Goal: Transaction & Acquisition: Purchase product/service

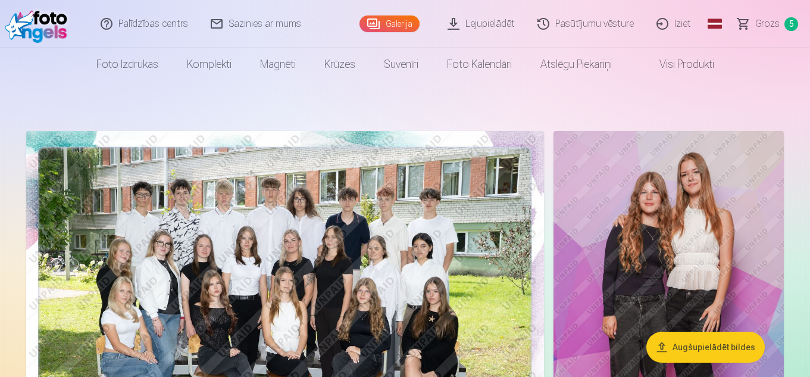
click at [400, 23] on link "Galerija" at bounding box center [389, 23] width 60 height 17
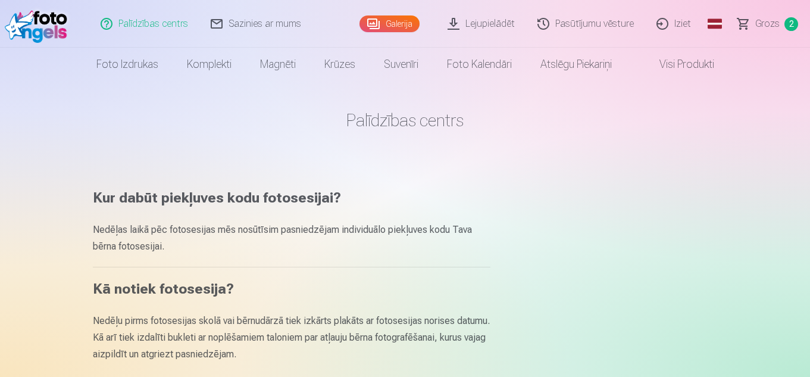
click at [398, 18] on link "Galerija" at bounding box center [389, 23] width 60 height 17
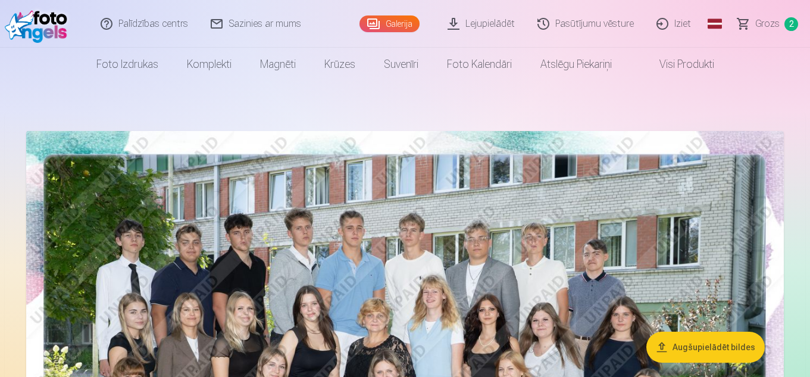
click at [401, 27] on link "Galerija" at bounding box center [389, 23] width 60 height 17
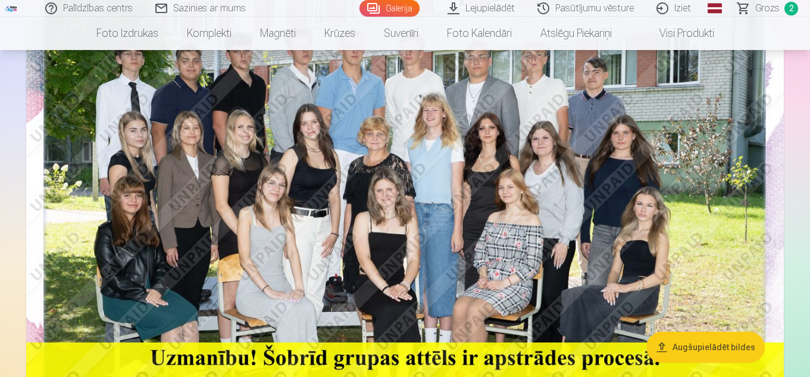
scroll to position [59, 0]
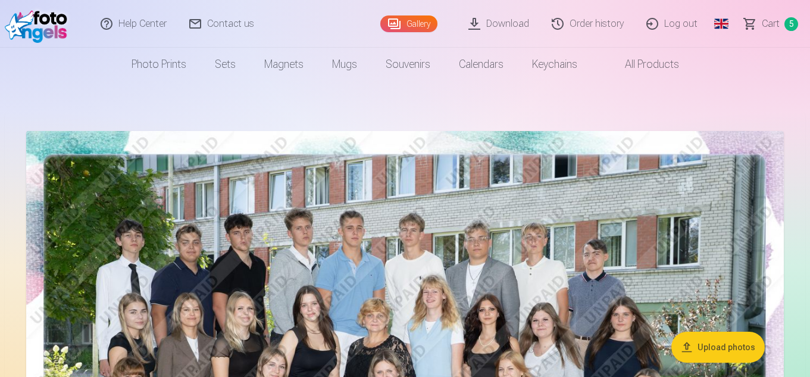
click at [427, 24] on link "Gallery" at bounding box center [408, 23] width 57 height 17
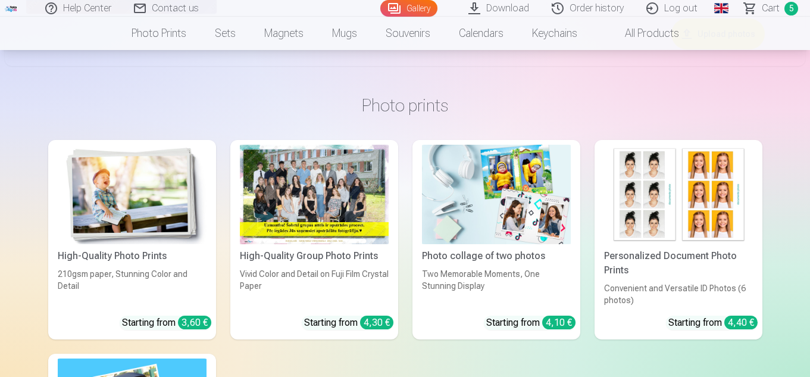
scroll to position [2796, 0]
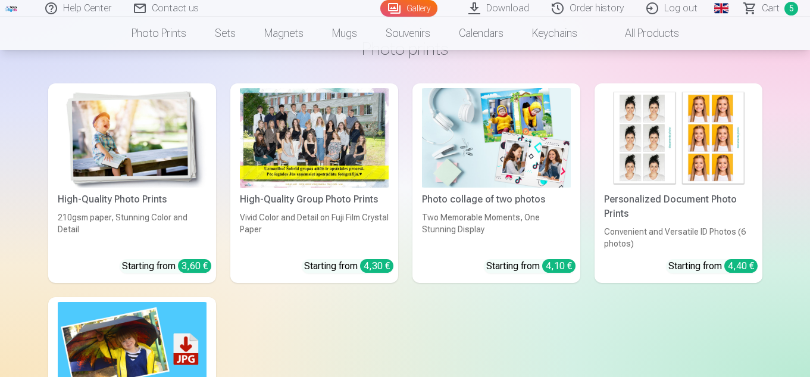
click at [346, 148] on div at bounding box center [314, 137] width 149 height 99
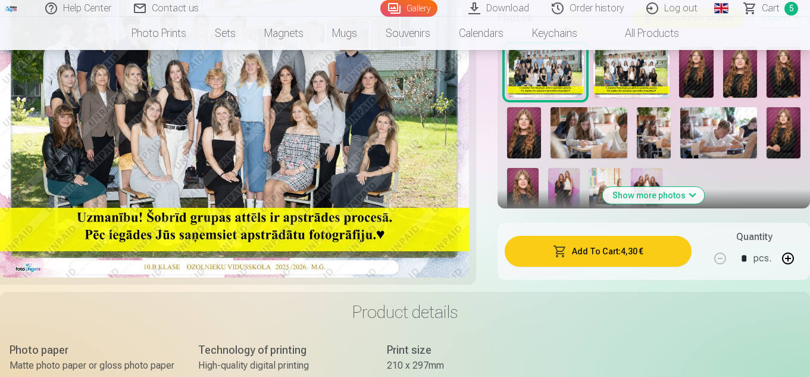
scroll to position [476, 0]
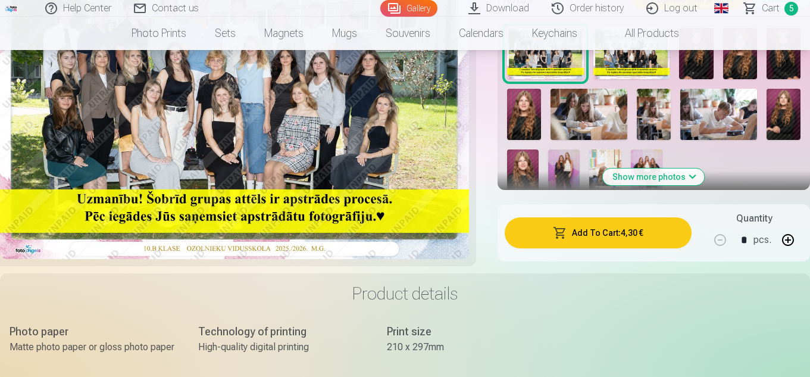
click at [612, 231] on button "Add To Cart : 4,30 €" at bounding box center [597, 232] width 187 height 31
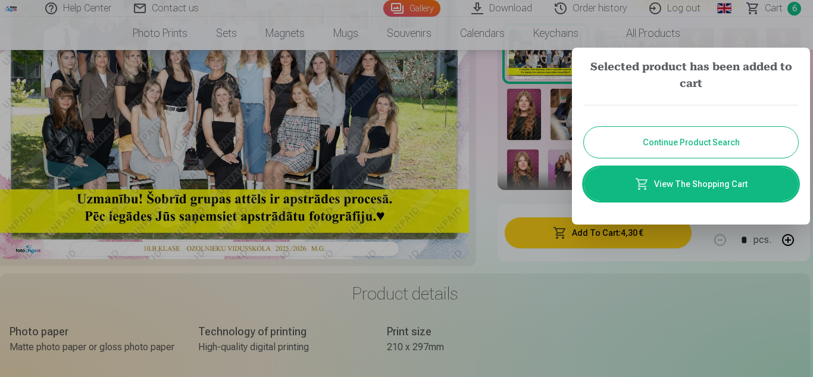
click at [700, 140] on button "Continue Product Search" at bounding box center [691, 142] width 214 height 31
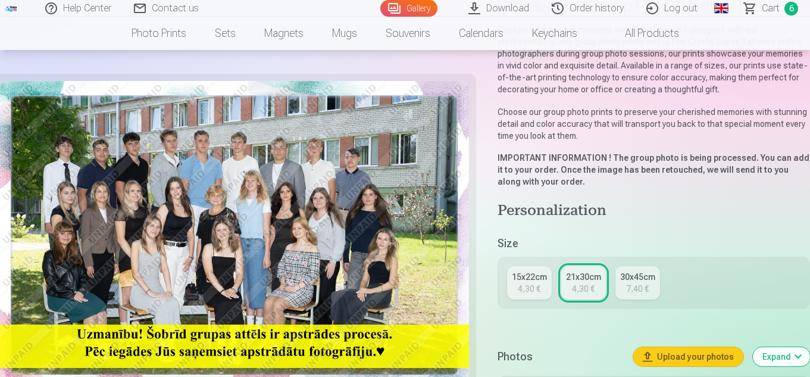
scroll to position [0, 0]
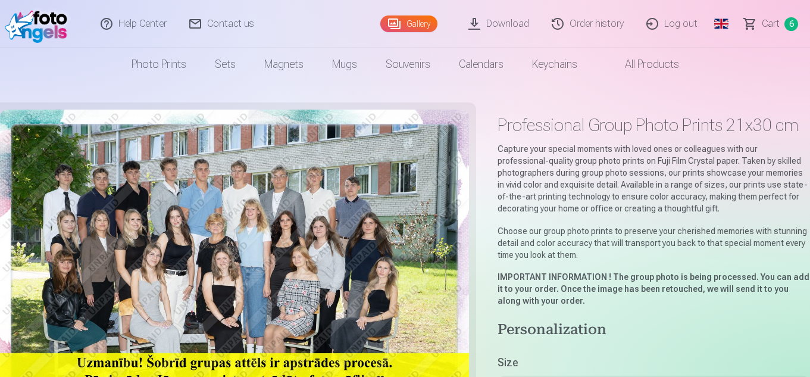
click at [418, 24] on link "Gallery" at bounding box center [408, 23] width 57 height 17
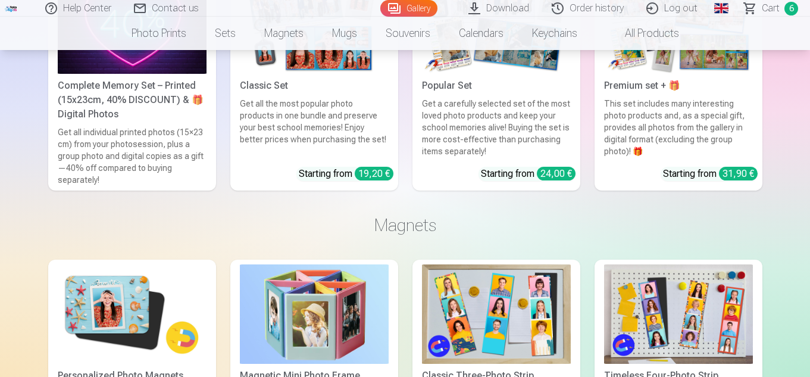
scroll to position [3569, 0]
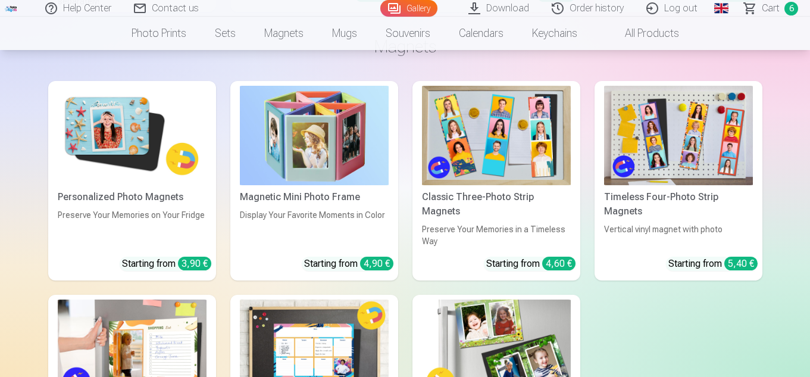
click at [119, 140] on img at bounding box center [132, 135] width 149 height 99
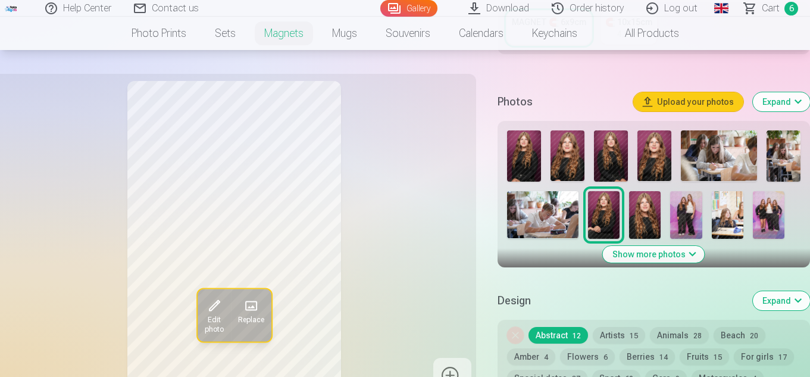
scroll to position [357, 0]
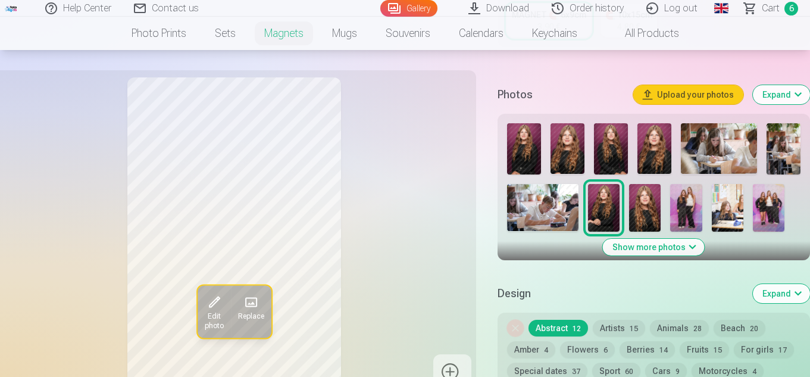
click at [732, 153] on img at bounding box center [719, 148] width 76 height 51
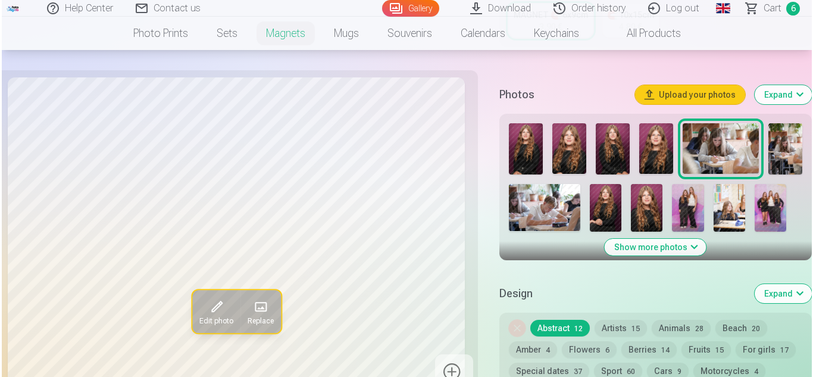
scroll to position [416, 0]
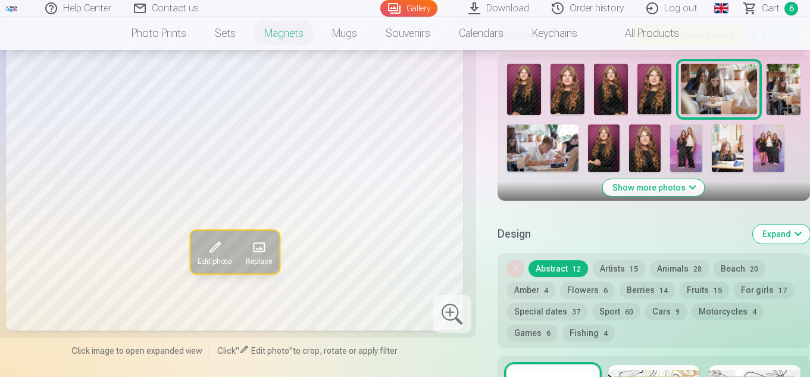
click at [213, 244] on span at bounding box center [214, 247] width 19 height 19
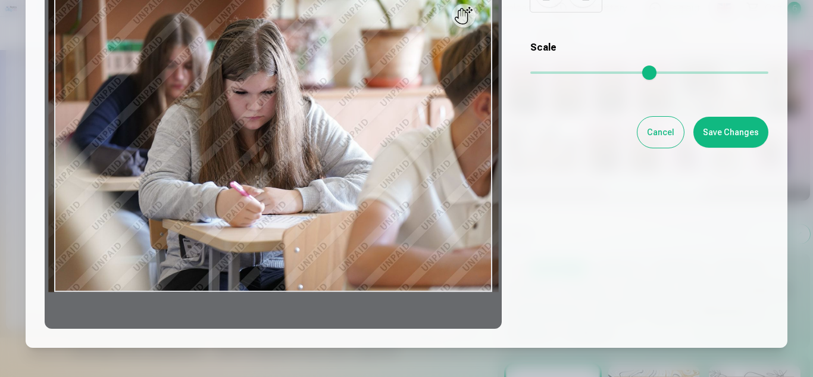
scroll to position [178, 0]
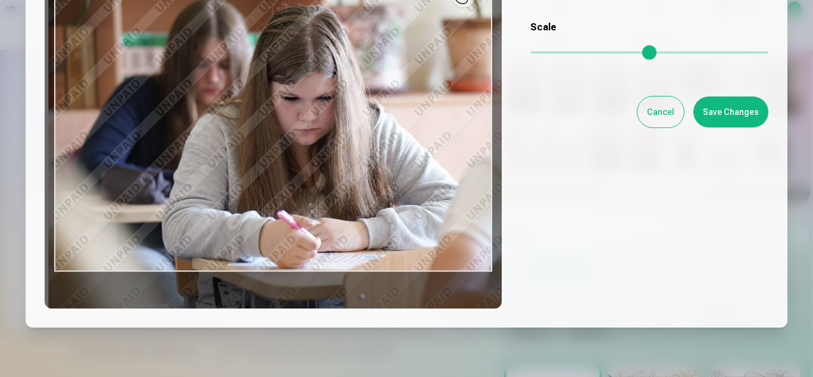
drag, startPoint x: 535, startPoint y: 51, endPoint x: 550, endPoint y: 49, distance: 15.1
click at [550, 51] on input "range" at bounding box center [649, 52] width 238 height 2
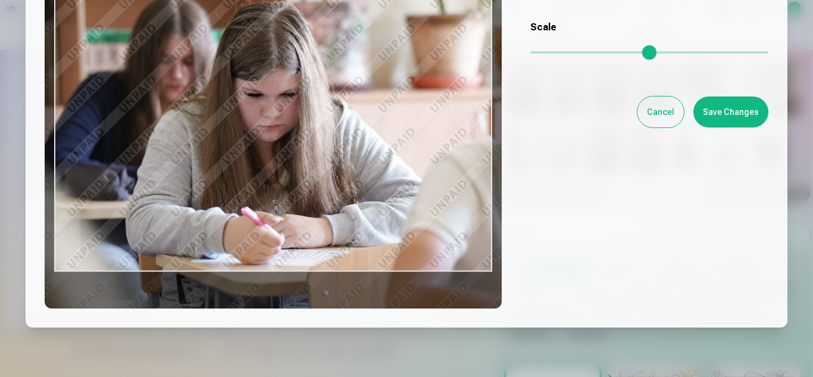
drag, startPoint x: 363, startPoint y: 149, endPoint x: 356, endPoint y: 150, distance: 6.6
click at [325, 142] on div at bounding box center [273, 122] width 457 height 374
type input "****"
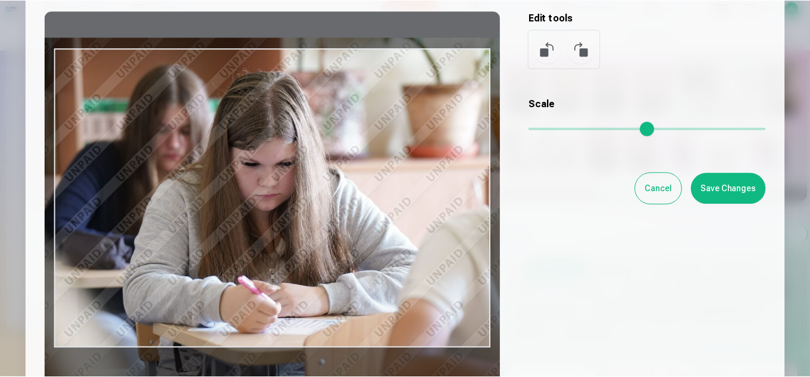
scroll to position [119, 0]
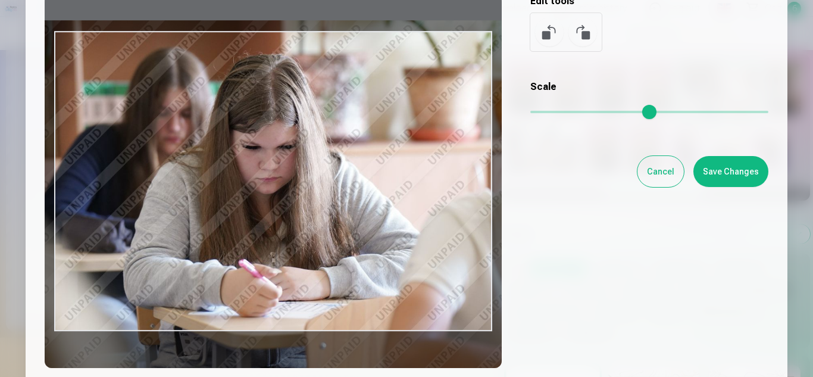
click at [737, 175] on button "Save Changes" at bounding box center [730, 171] width 75 height 31
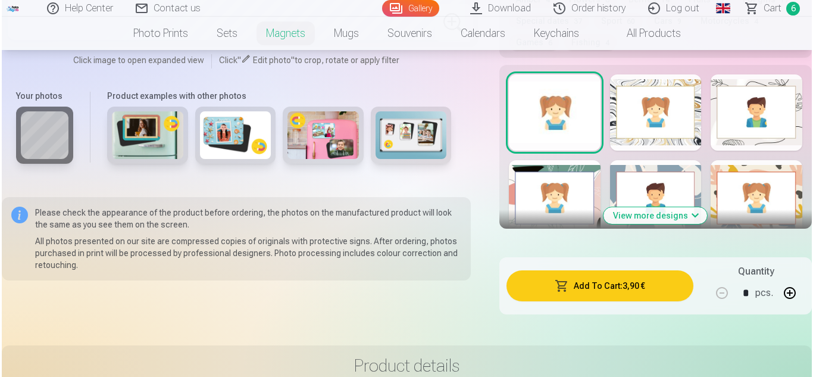
scroll to position [714, 0]
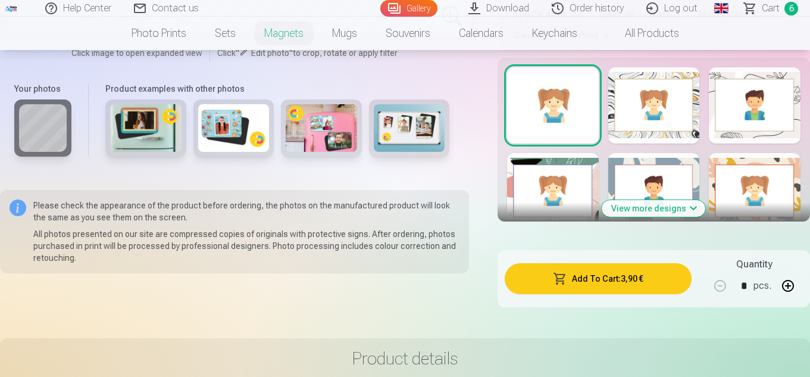
click at [621, 282] on button "Add To Cart : 3,90 €" at bounding box center [597, 278] width 187 height 31
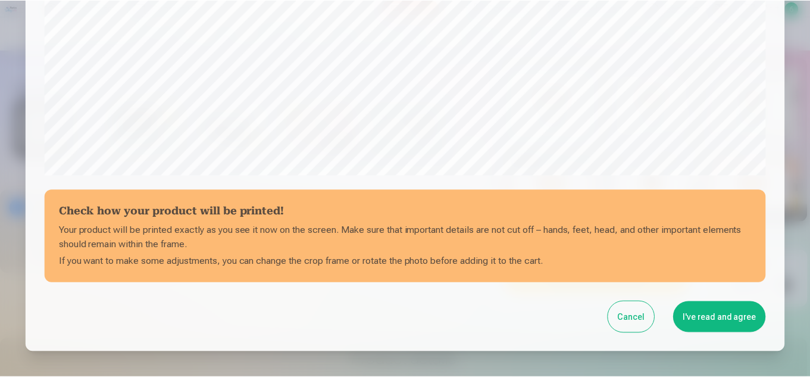
scroll to position [480, 0]
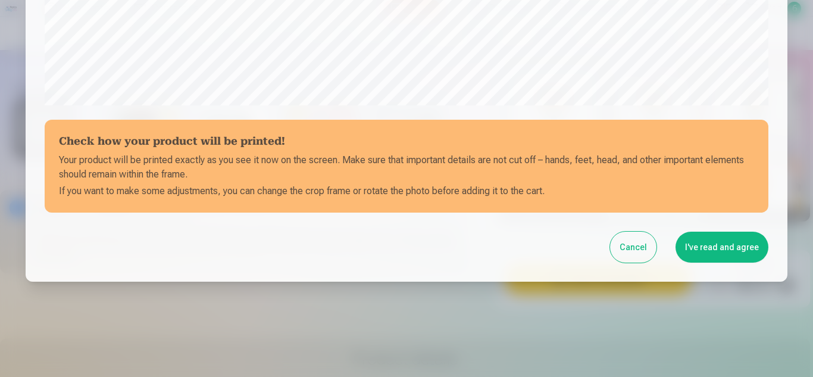
click at [725, 246] on button "I've read and agree" at bounding box center [721, 246] width 93 height 31
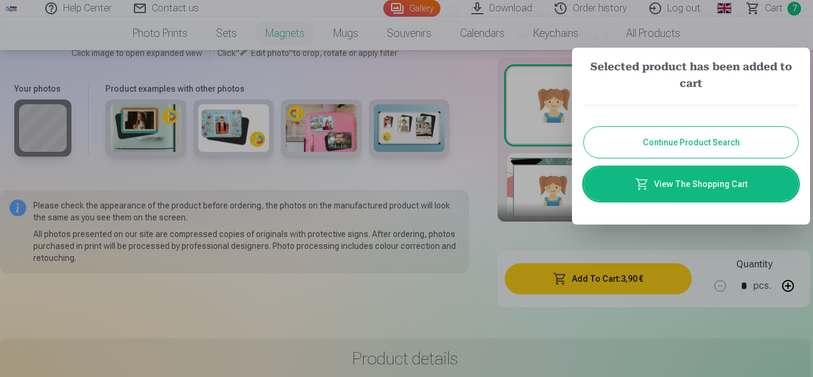
click at [714, 140] on button "Continue Product Search" at bounding box center [691, 142] width 214 height 31
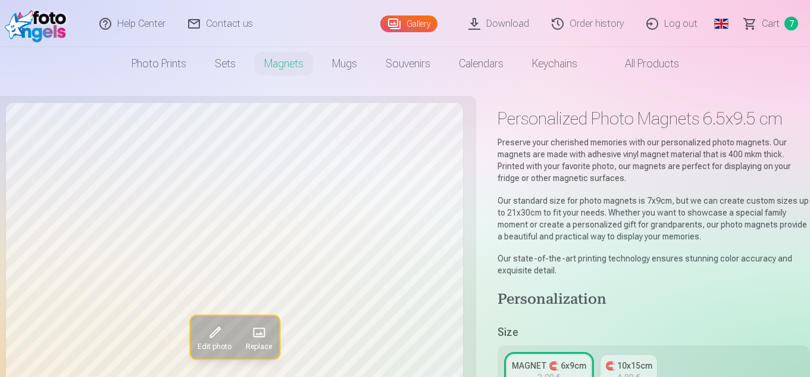
scroll to position [0, 0]
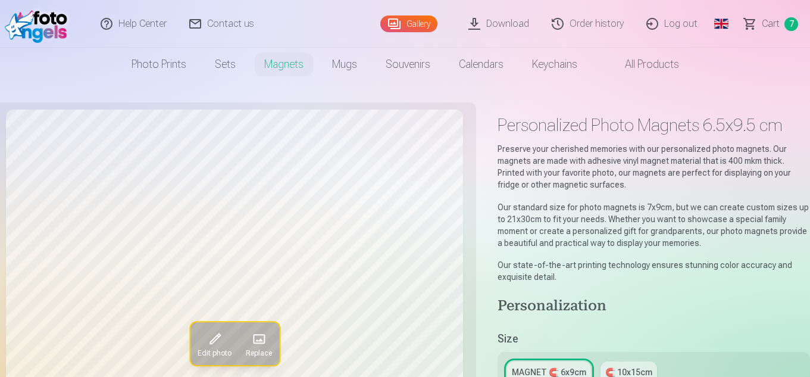
click at [773, 27] on span "Сart" at bounding box center [770, 24] width 18 height 14
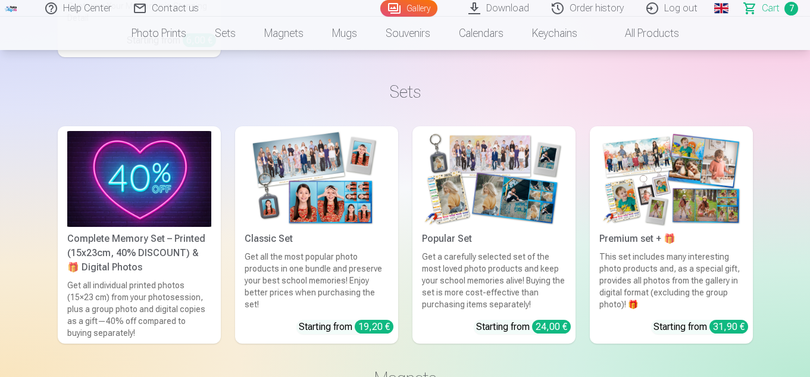
scroll to position [1368, 0]
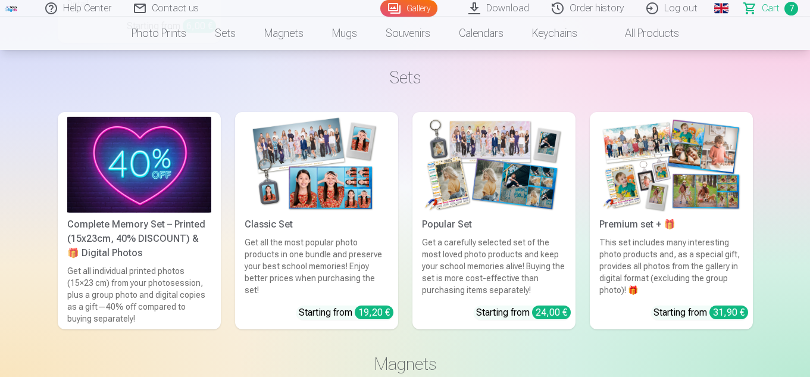
click at [330, 178] on img at bounding box center [316, 165] width 144 height 96
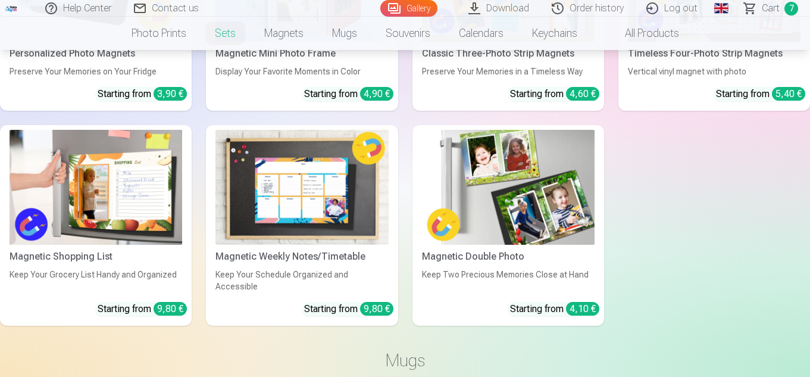
scroll to position [1844, 0]
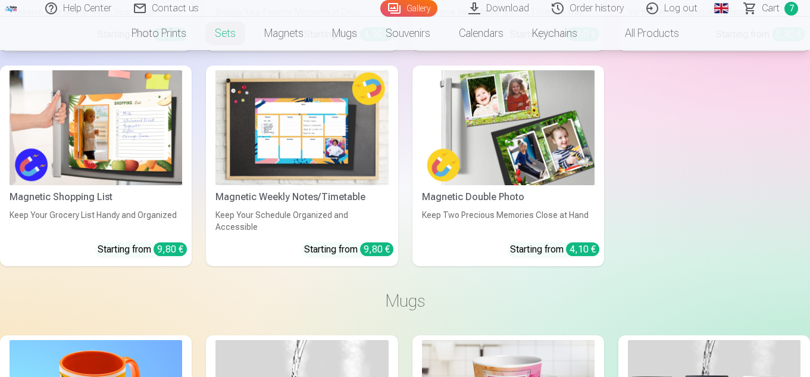
click at [534, 148] on img at bounding box center [508, 127] width 173 height 115
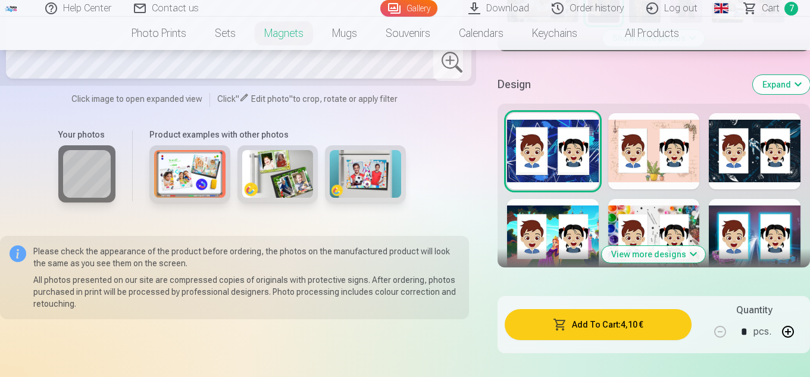
scroll to position [357, 0]
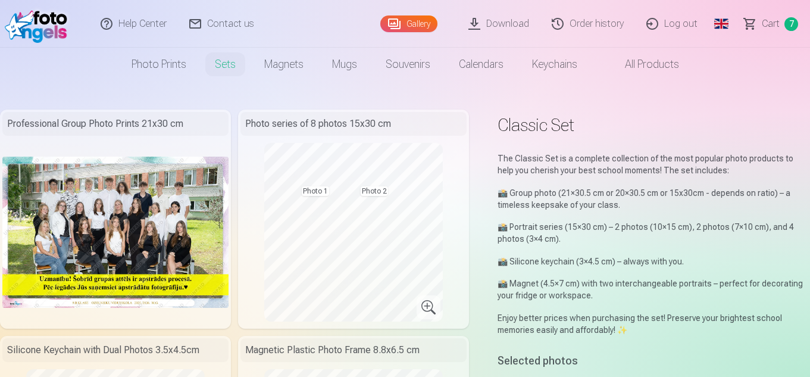
click at [413, 21] on link "Gallery" at bounding box center [408, 23] width 57 height 17
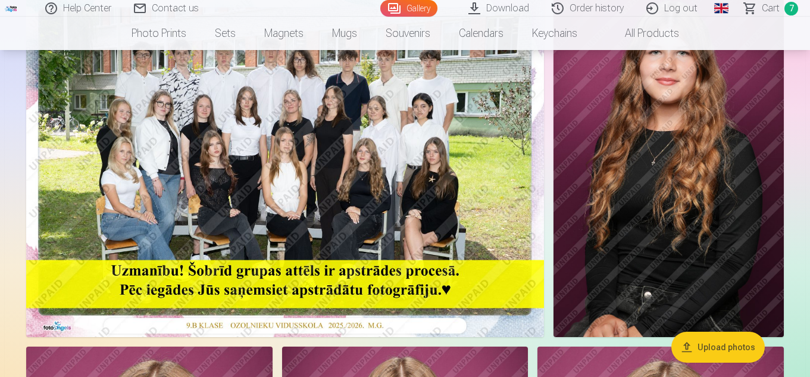
scroll to position [595, 0]
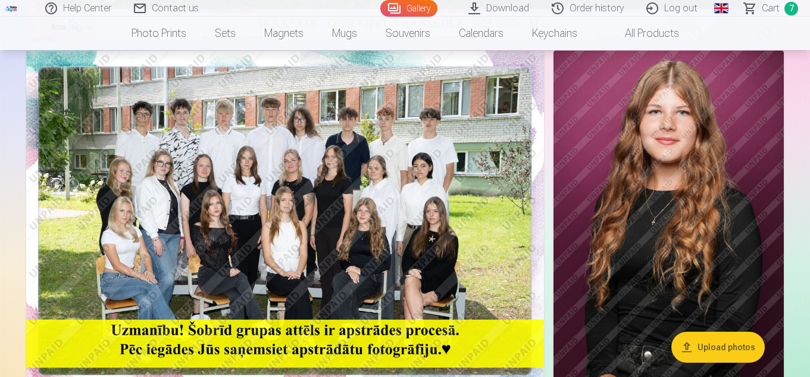
click at [771, 8] on span "Сart" at bounding box center [770, 8] width 18 height 14
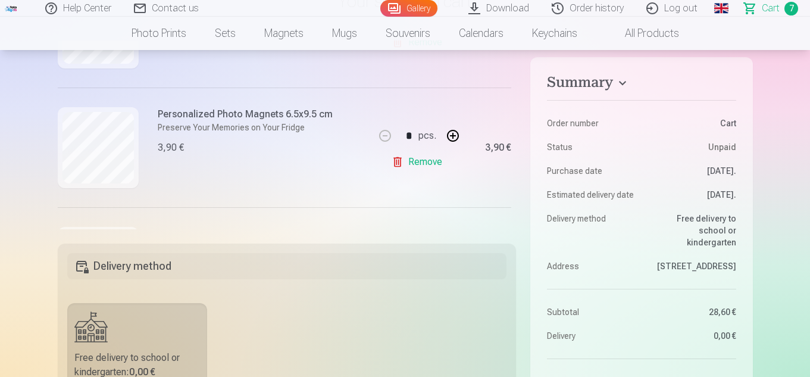
scroll to position [416, 0]
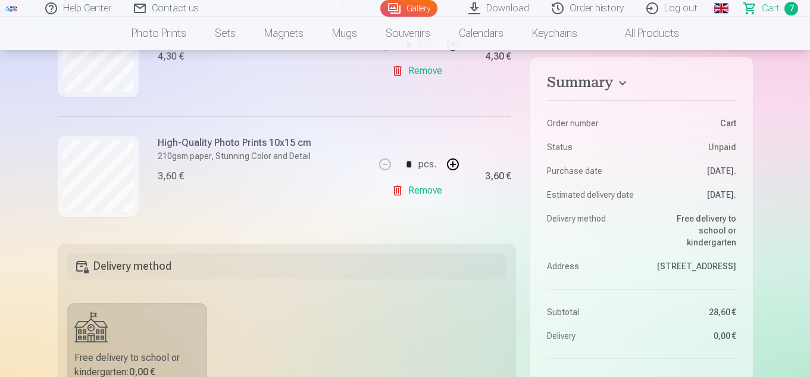
click at [418, 9] on link "Gallery" at bounding box center [408, 8] width 57 height 17
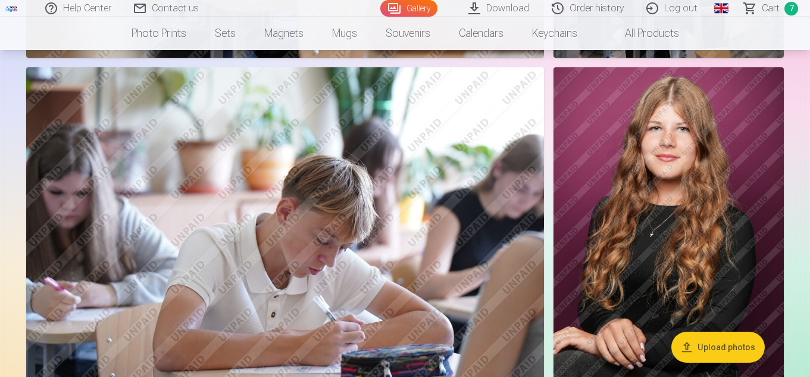
scroll to position [1666, 0]
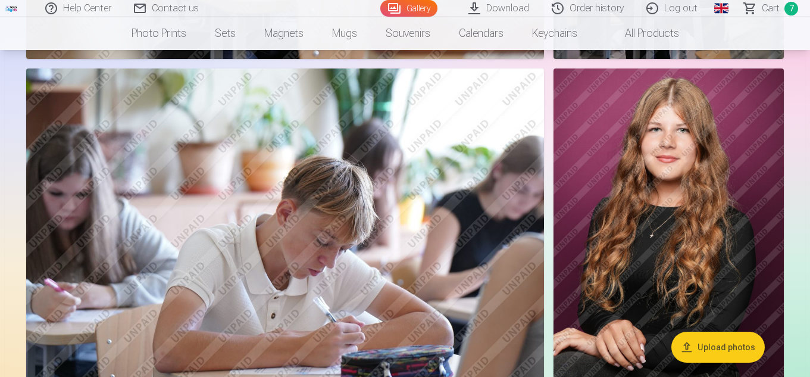
click at [705, 176] on img at bounding box center [668, 240] width 230 height 345
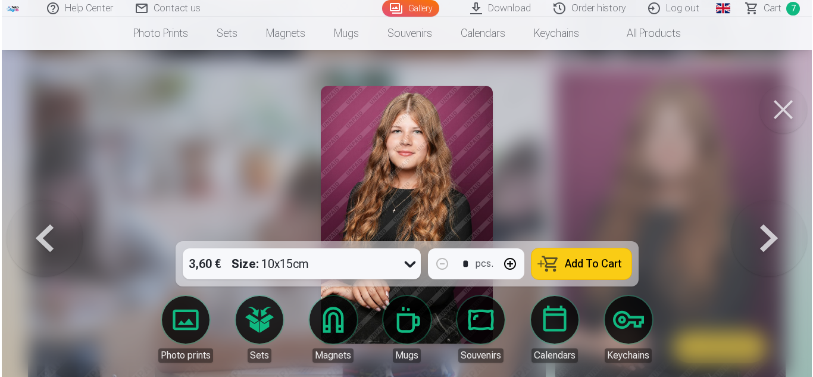
scroll to position [1670, 0]
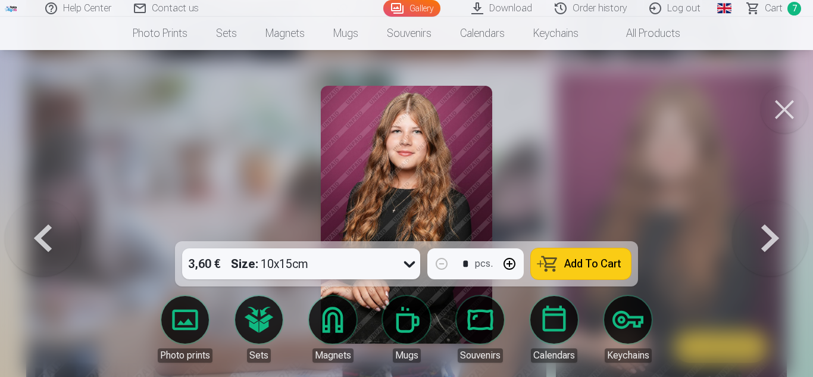
click at [412, 265] on icon at bounding box center [409, 264] width 11 height 7
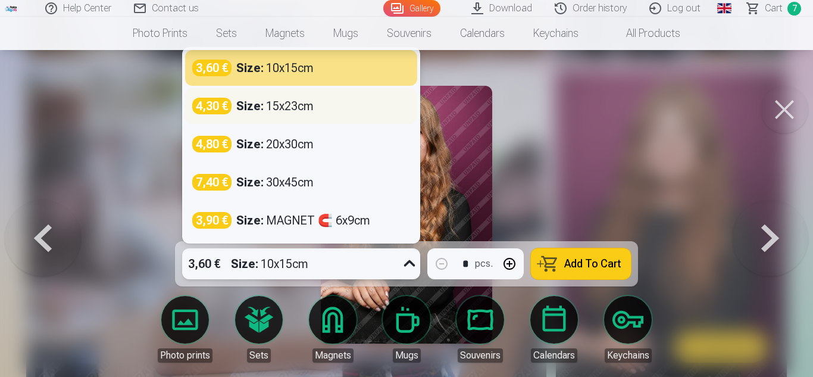
click at [287, 101] on div "Size : 15x23cm" at bounding box center [274, 106] width 77 height 17
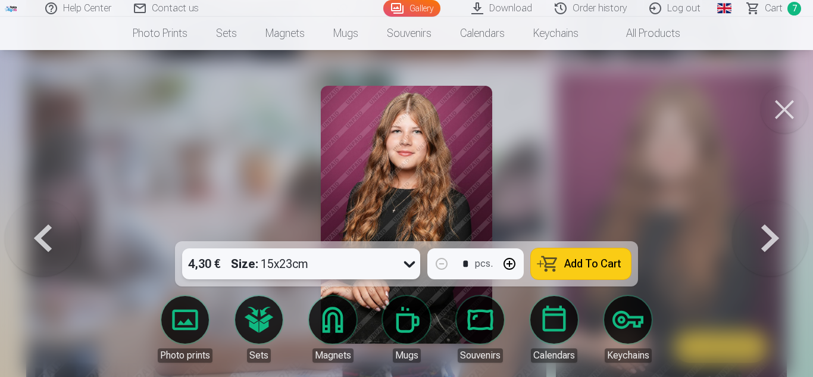
click at [789, 109] on button at bounding box center [784, 110] width 48 height 48
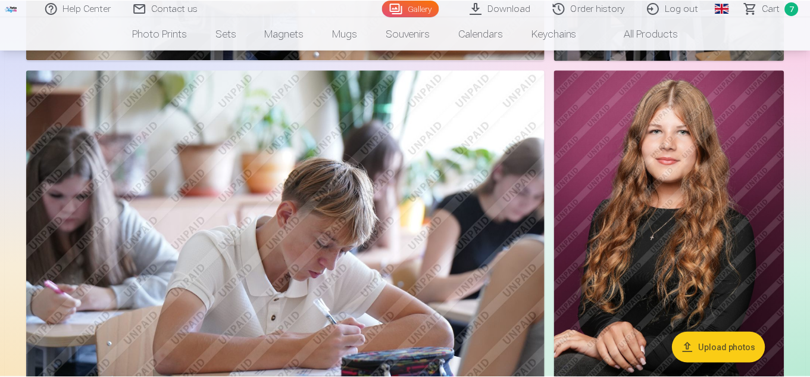
scroll to position [1666, 0]
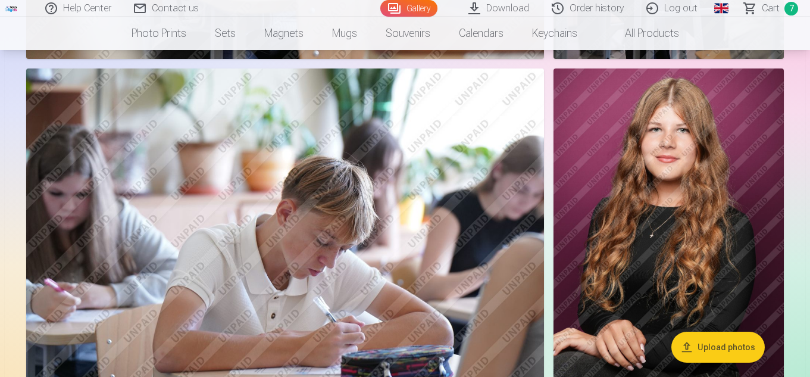
click at [780, 12] on link "Сart 7" at bounding box center [771, 8] width 77 height 17
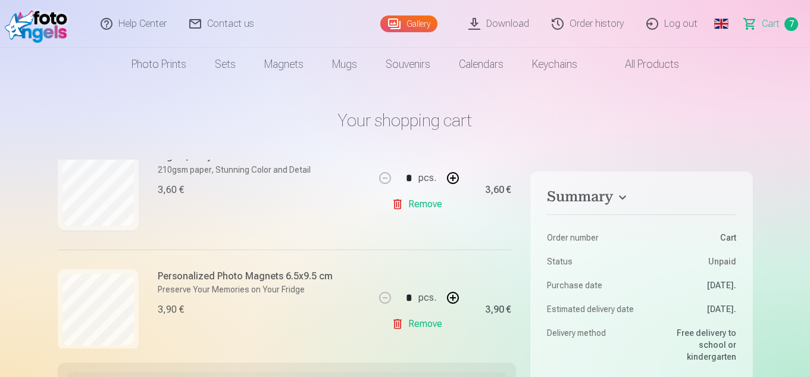
scroll to position [595, 0]
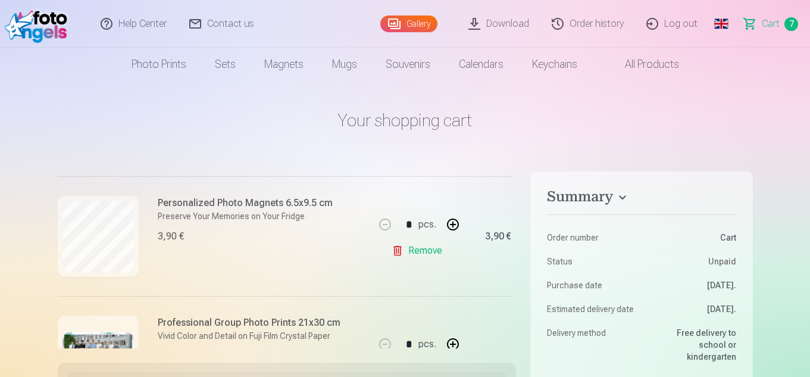
click at [412, 22] on link "Gallery" at bounding box center [408, 23] width 57 height 17
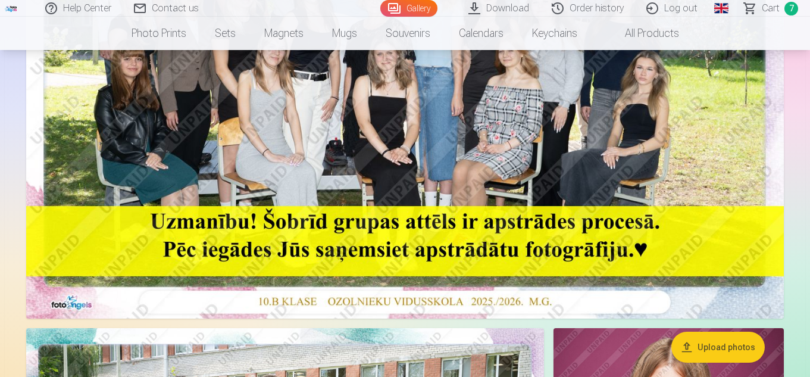
scroll to position [357, 0]
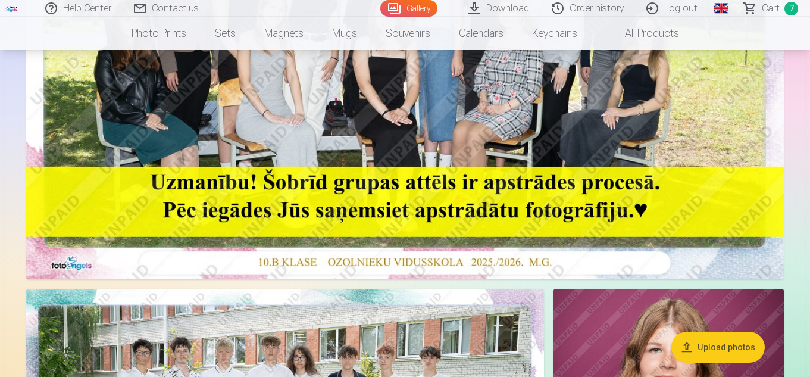
click at [773, 4] on span "Сart" at bounding box center [770, 8] width 18 height 14
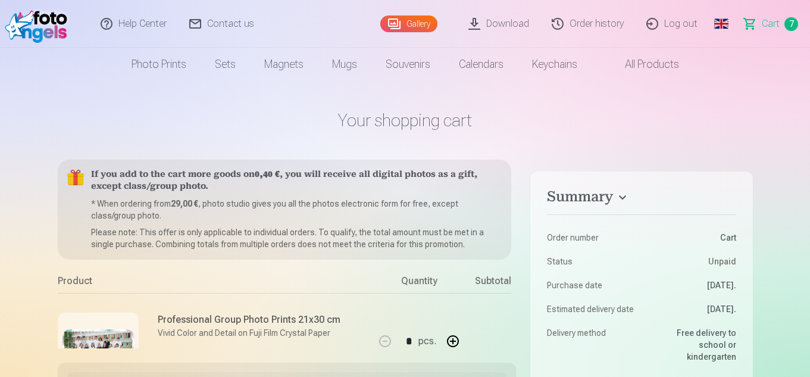
click at [419, 21] on link "Gallery" at bounding box center [408, 23] width 57 height 17
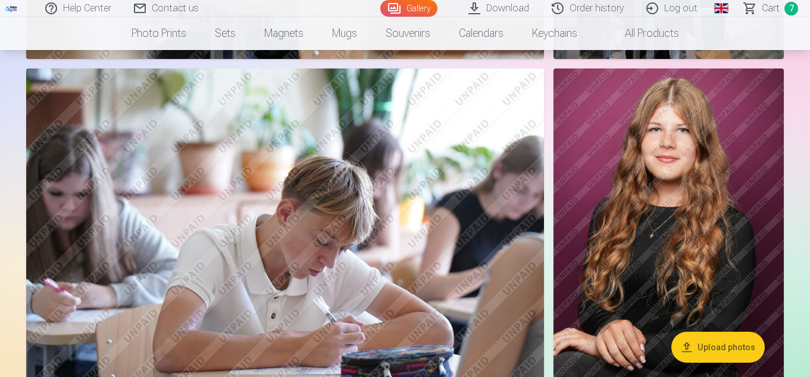
scroll to position [1725, 0]
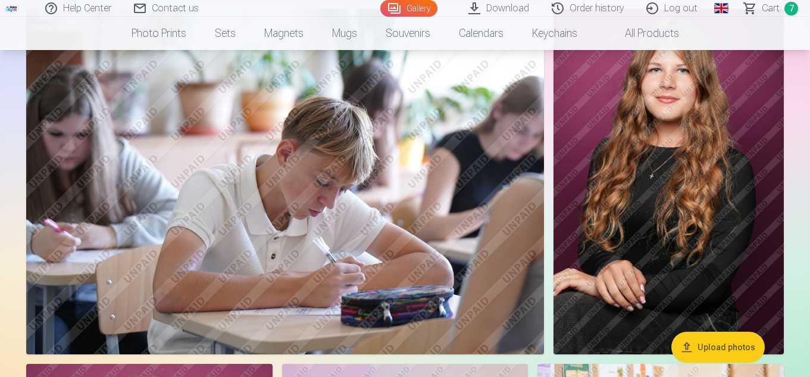
click at [673, 156] on img at bounding box center [668, 181] width 230 height 345
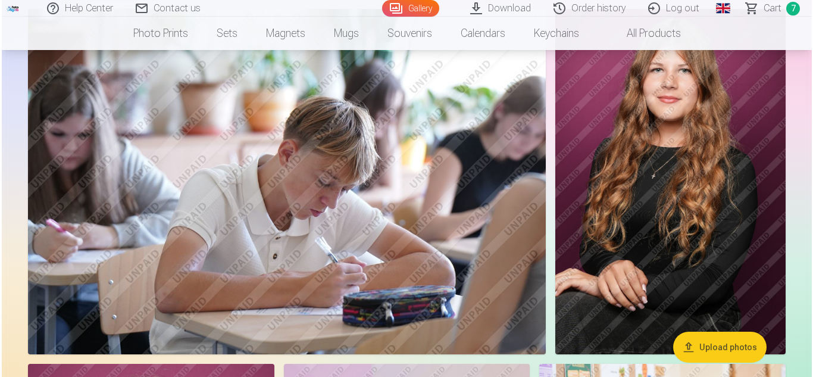
scroll to position [1732, 0]
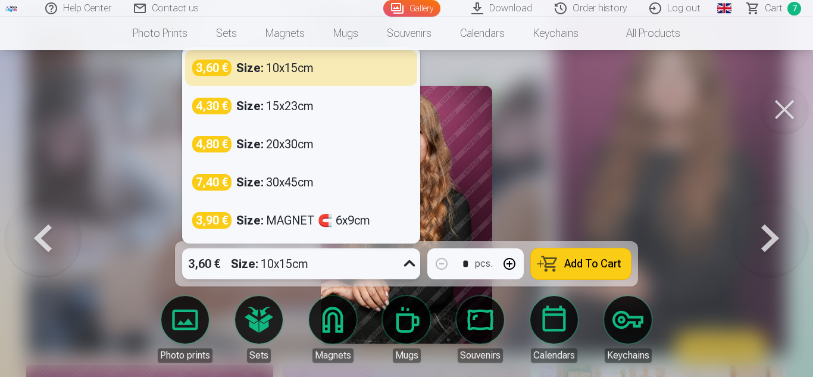
click at [408, 265] on icon at bounding box center [409, 263] width 11 height 7
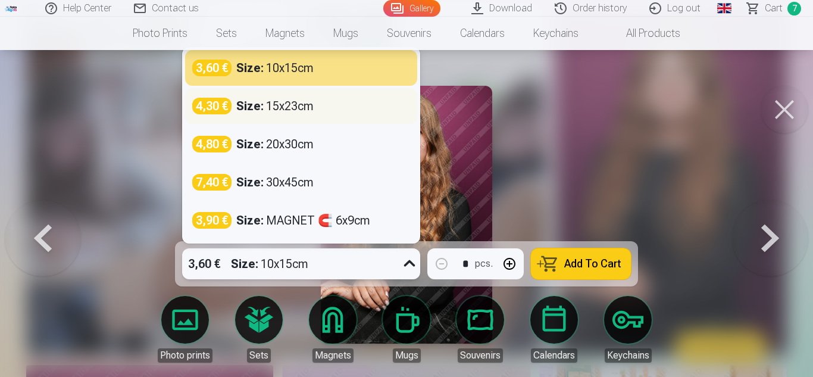
click at [290, 111] on div "Size : 15x23cm" at bounding box center [274, 106] width 77 height 17
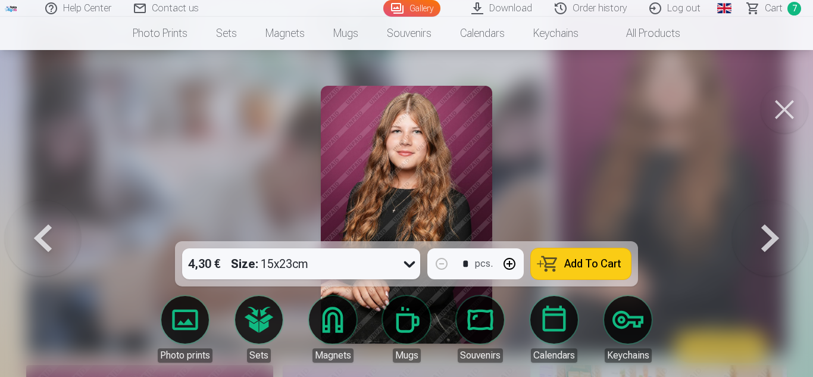
click at [589, 260] on span "Add To Cart" at bounding box center [592, 263] width 57 height 11
click at [774, 6] on span "Сart" at bounding box center [773, 8] width 18 height 14
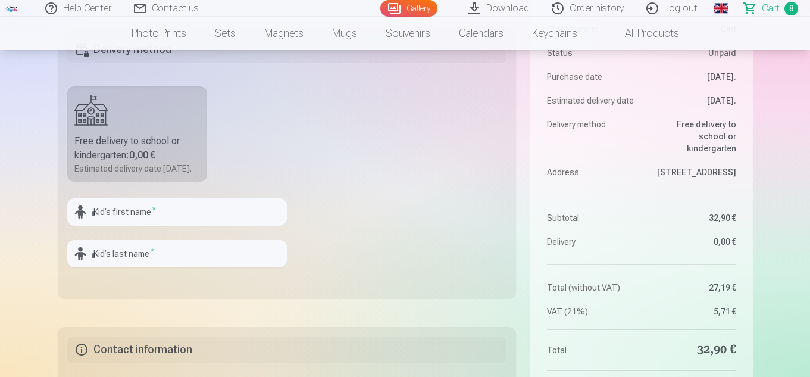
scroll to position [357, 0]
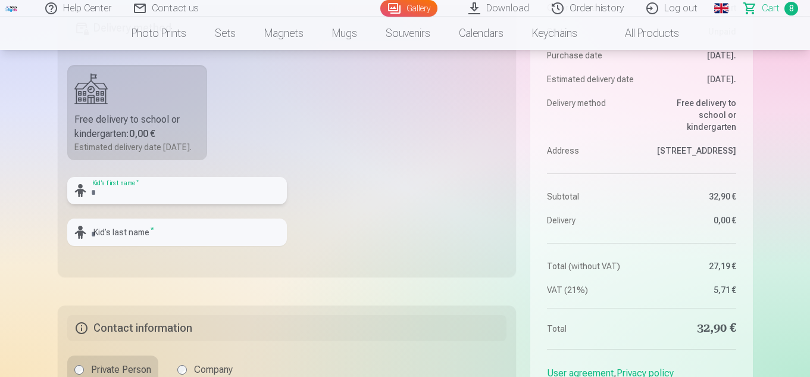
click at [180, 204] on input "text" at bounding box center [177, 190] width 220 height 27
type input "*******"
click at [132, 240] on input "text" at bounding box center [177, 231] width 220 height 27
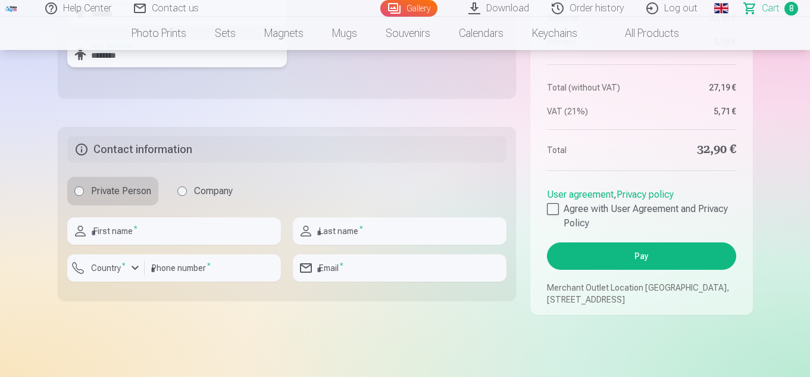
scroll to position [595, 0]
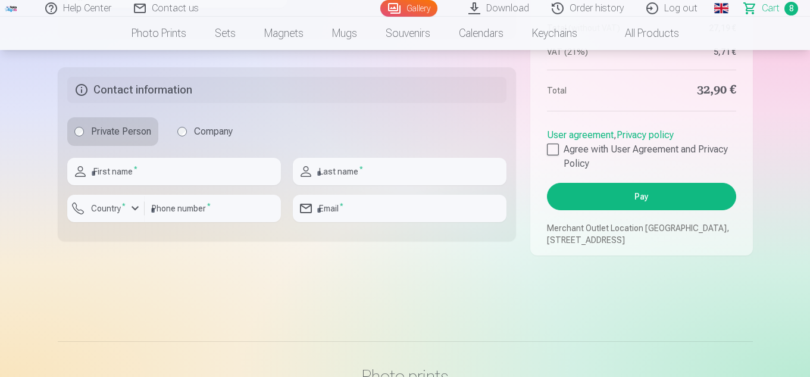
type input "********"
click at [190, 182] on input "text" at bounding box center [174, 171] width 214 height 27
type input "*****"
click at [340, 180] on input "text" at bounding box center [400, 171] width 214 height 27
type input "********"
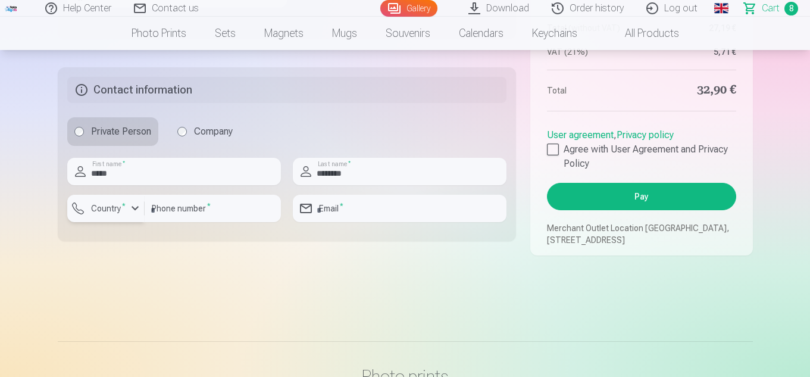
click at [128, 214] on label "Country *" at bounding box center [108, 208] width 44 height 12
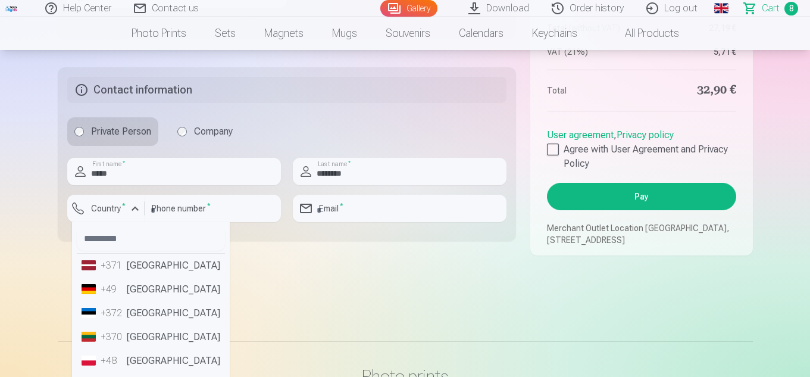
click at [145, 275] on li "+371 Latvia" at bounding box center [151, 265] width 148 height 24
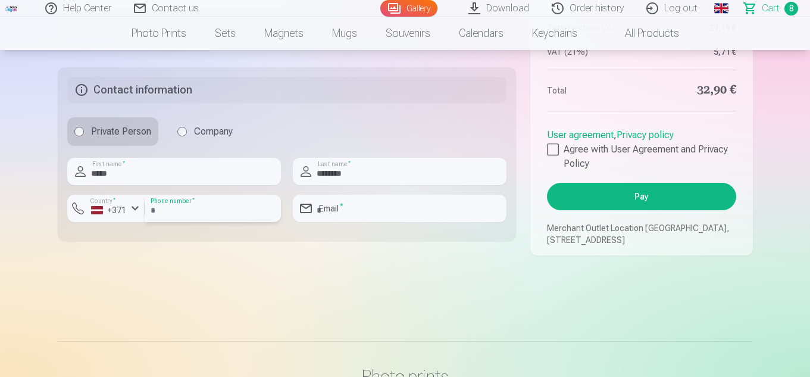
click at [180, 220] on input "number" at bounding box center [213, 208] width 136 height 27
type input "********"
type input "**********"
click at [551, 155] on div at bounding box center [553, 149] width 12 height 12
click at [636, 205] on button "Pay" at bounding box center [641, 196] width 189 height 27
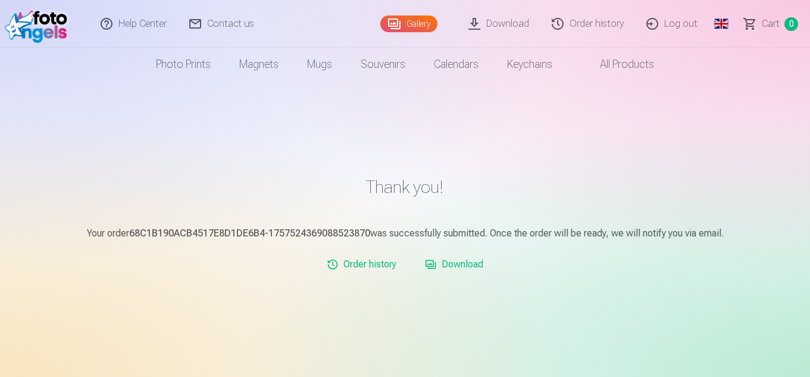
click at [501, 22] on link "Download" at bounding box center [498, 24] width 83 height 48
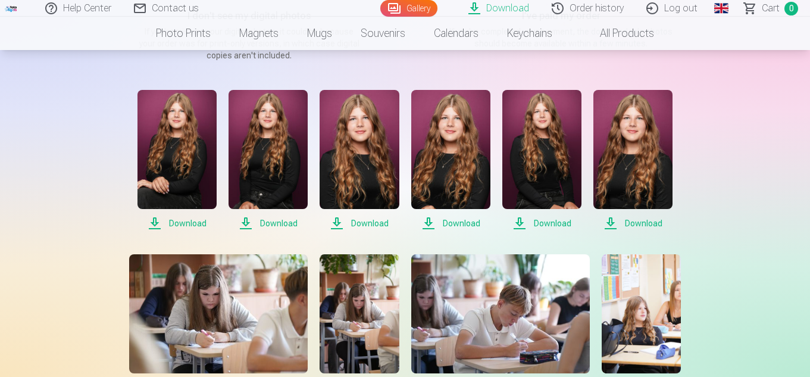
scroll to position [238, 0]
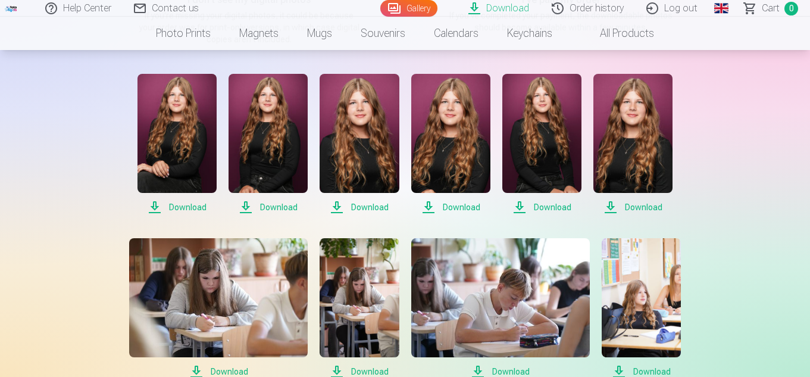
click at [183, 204] on span "Download" at bounding box center [176, 207] width 79 height 14
click at [289, 205] on span "Download" at bounding box center [267, 207] width 79 height 14
click at [377, 207] on span "Download" at bounding box center [358, 207] width 79 height 14
click at [452, 205] on span "Download" at bounding box center [450, 207] width 79 height 14
click at [554, 201] on span "Download" at bounding box center [541, 207] width 79 height 14
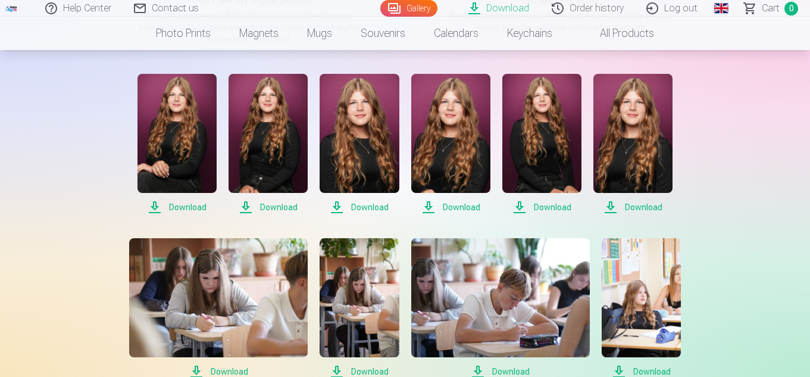
click at [639, 206] on span "Download" at bounding box center [632, 207] width 79 height 14
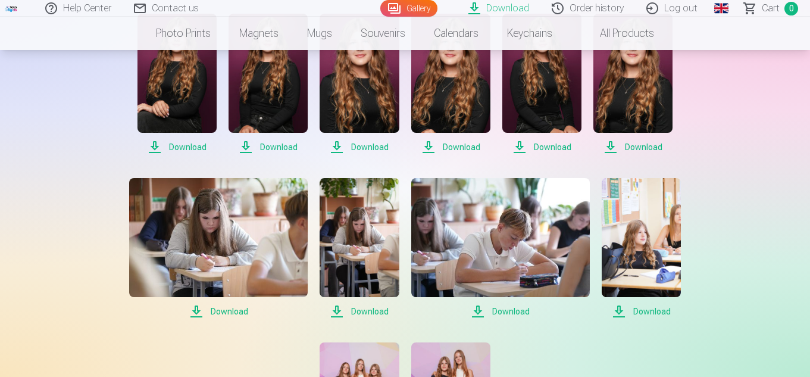
scroll to position [297, 0]
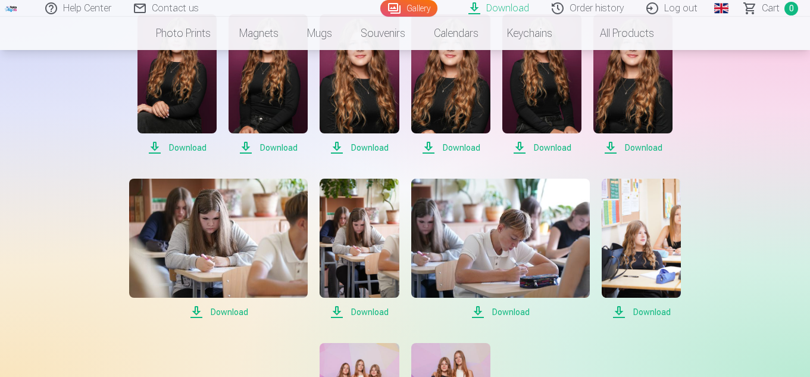
click at [227, 307] on span "Download" at bounding box center [218, 312] width 178 height 14
click at [369, 312] on span "Download" at bounding box center [358, 312] width 79 height 14
click at [522, 309] on span "Download" at bounding box center [500, 312] width 178 height 14
click at [653, 312] on span "Download" at bounding box center [640, 312] width 79 height 14
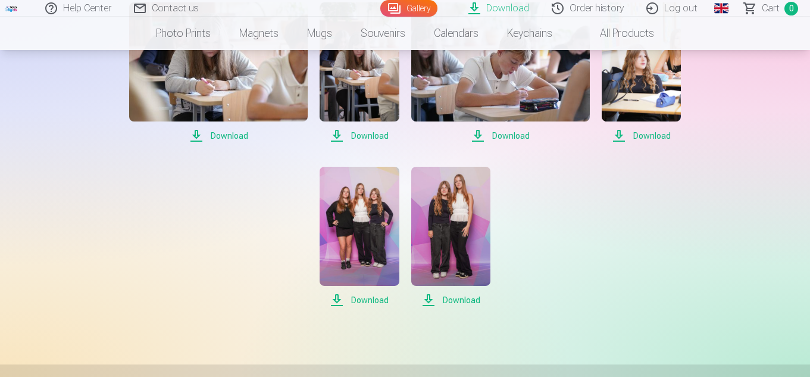
scroll to position [476, 0]
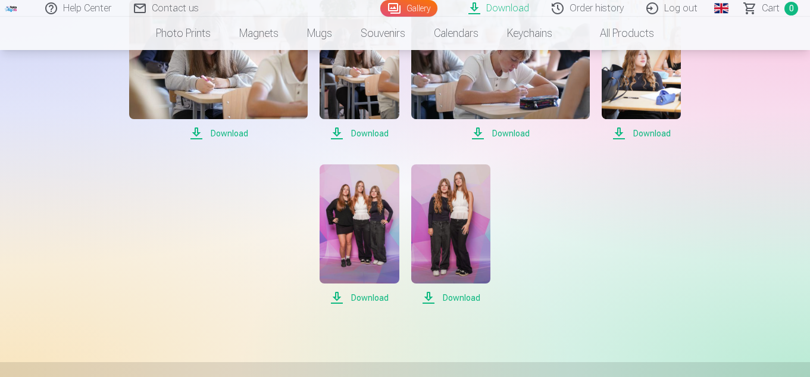
click at [369, 296] on span "Download" at bounding box center [358, 297] width 79 height 14
click at [464, 299] on span "Download" at bounding box center [450, 297] width 79 height 14
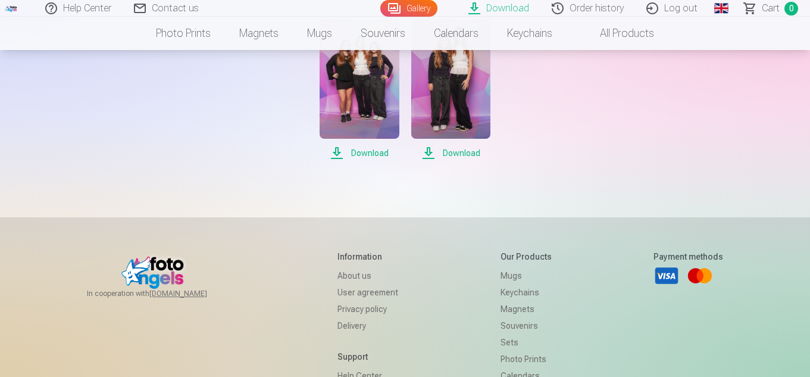
scroll to position [654, 0]
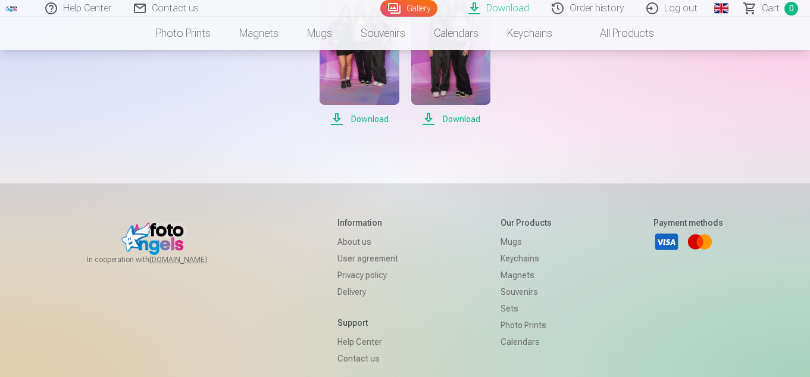
click at [744, 269] on div "In cooperation with izzipix.com Information About us User agreement Privacy pol…" at bounding box center [405, 336] width 714 height 239
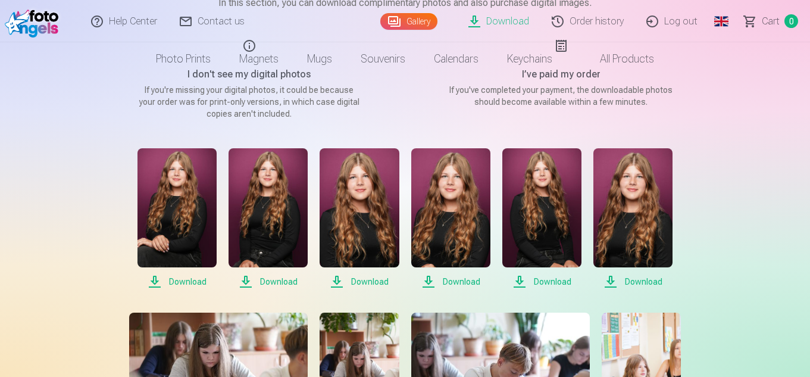
scroll to position [0, 0]
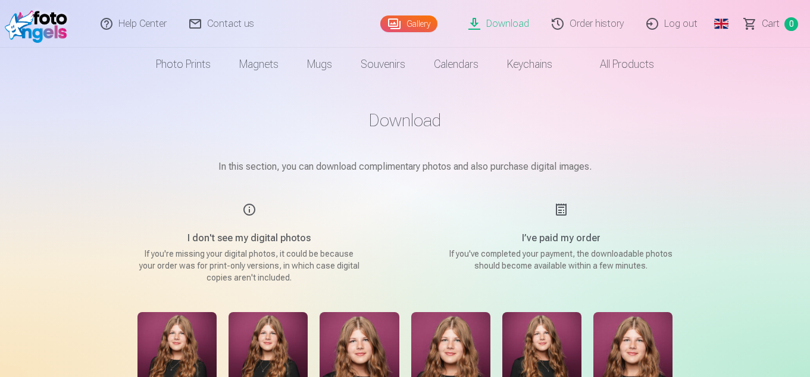
click at [405, 20] on link "Gallery" at bounding box center [408, 23] width 57 height 17
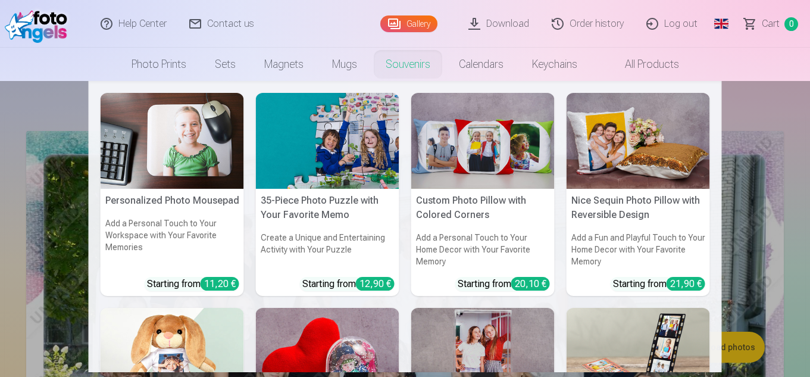
click at [761, 126] on nav "Personalized Photo Mousepad Add a Personal Touch to Your Workspace with Your Fa…" at bounding box center [405, 226] width 810 height 291
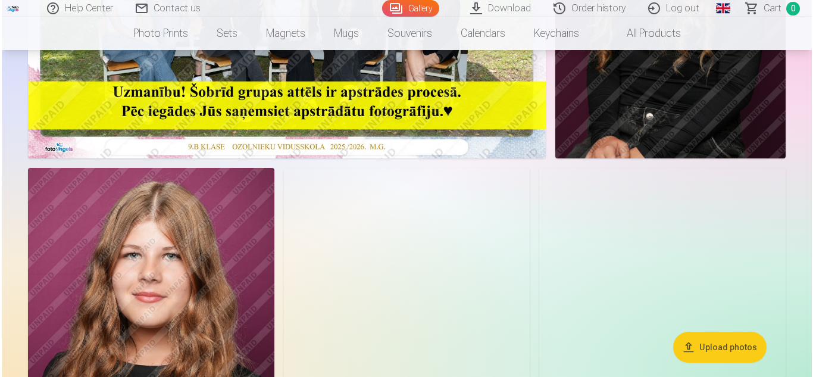
scroll to position [654, 0]
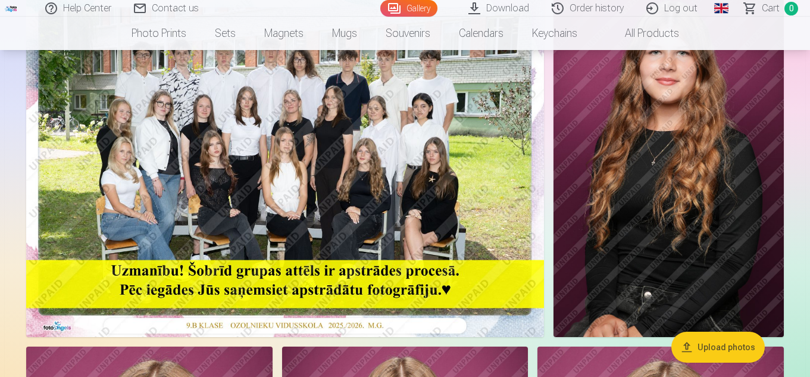
click at [369, 159] on img at bounding box center [285, 163] width 518 height 345
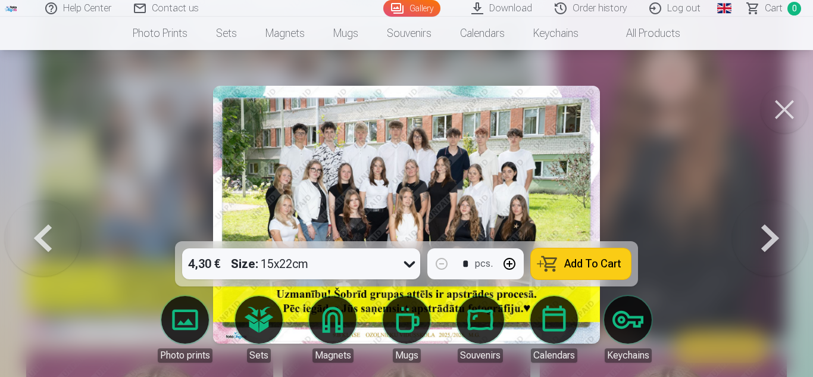
click at [784, 113] on button at bounding box center [784, 110] width 48 height 48
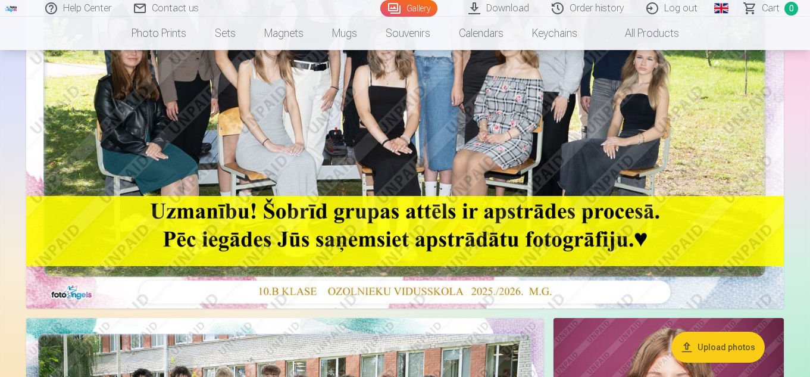
scroll to position [236, 0]
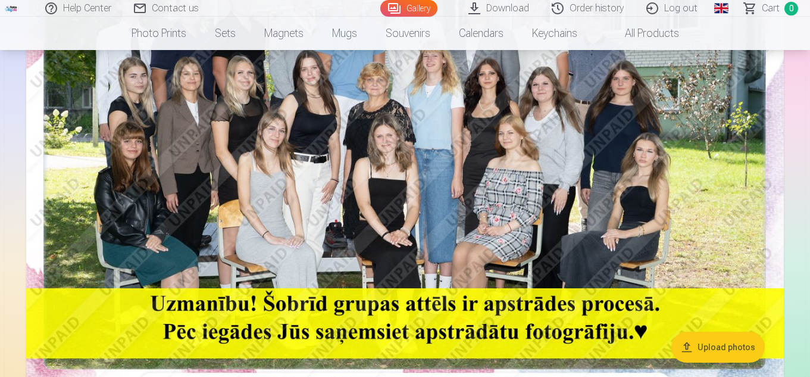
click at [506, 6] on link "Download" at bounding box center [498, 8] width 83 height 17
